Goal: Task Accomplishment & Management: Manage account settings

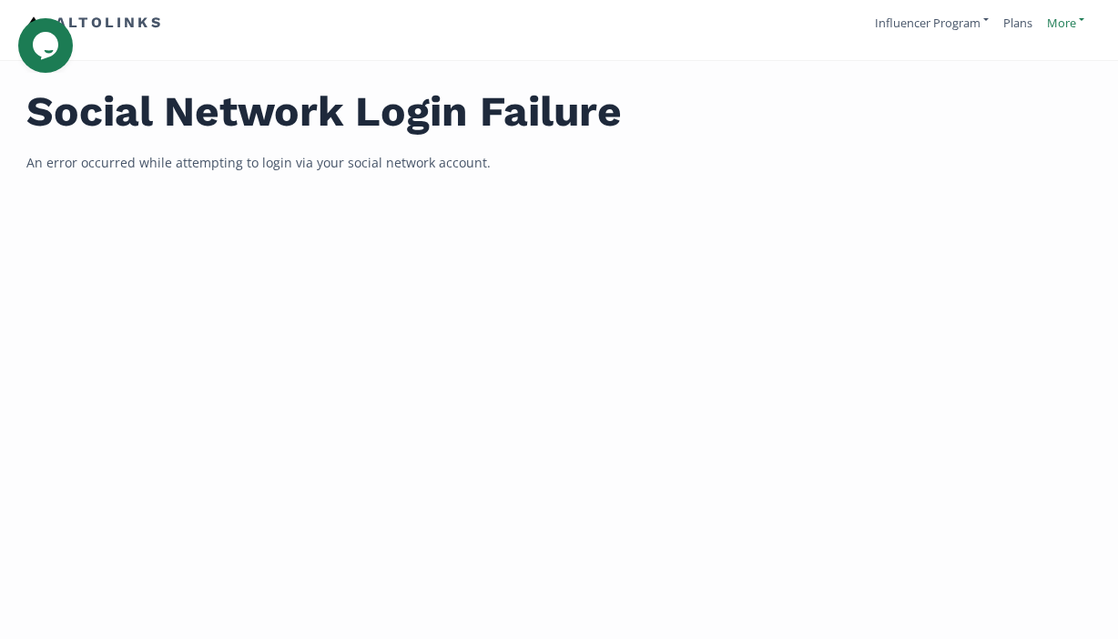
click at [1064, 17] on link "More" at bounding box center [1065, 23] width 37 height 16
click at [962, 26] on link "Influencer Program" at bounding box center [932, 23] width 114 height 16
click at [1077, 19] on link "More" at bounding box center [1065, 23] width 37 height 16
click at [992, 126] on link "Sign Out" at bounding box center [1007, 126] width 154 height 31
